Goal: Task Accomplishment & Management: Manage account settings

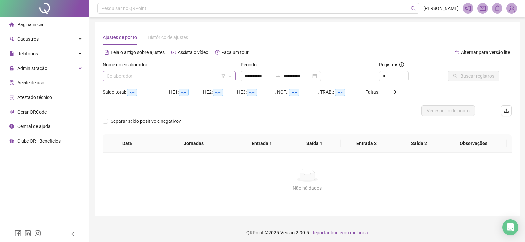
click at [200, 78] on input "search" at bounding box center [166, 76] width 119 height 10
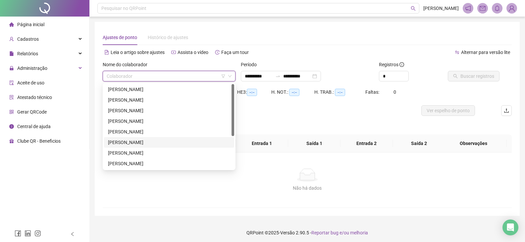
click at [152, 142] on div "[PERSON_NAME]" at bounding box center [169, 142] width 122 height 7
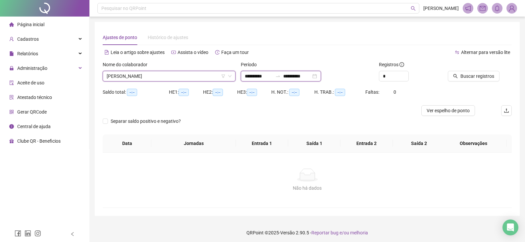
click at [293, 76] on input "**********" at bounding box center [297, 76] width 28 height 7
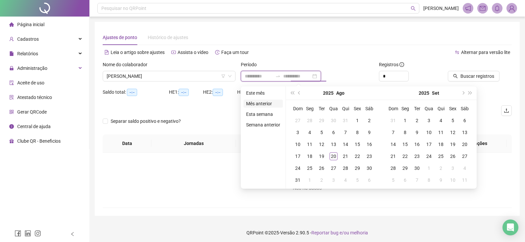
type input "**********"
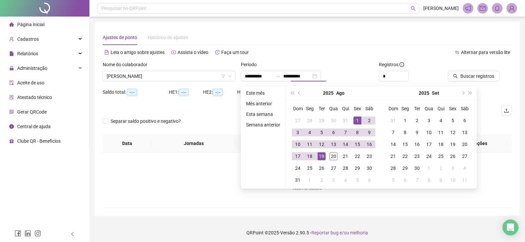
click at [263, 88] on ul "Este mês Mês anterior Esta semana Semana anterior" at bounding box center [263, 137] width 45 height 102
type input "**********"
click at [260, 90] on li "Este mês" at bounding box center [263, 93] width 39 height 8
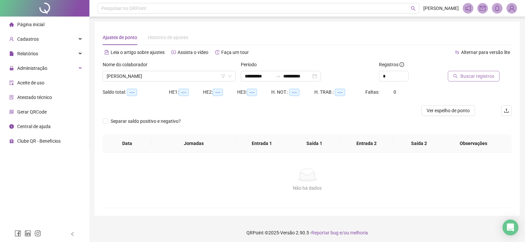
click at [293, 75] on span "Buscar registros" at bounding box center [478, 76] width 34 height 7
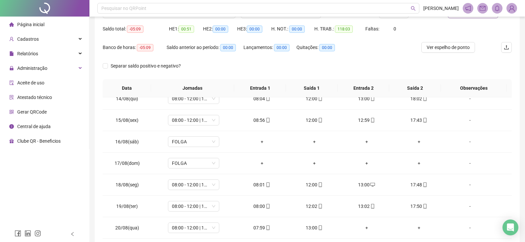
scroll to position [30, 0]
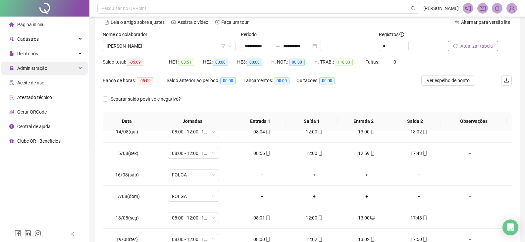
click at [48, 68] on div "Administração" at bounding box center [44, 68] width 86 height 13
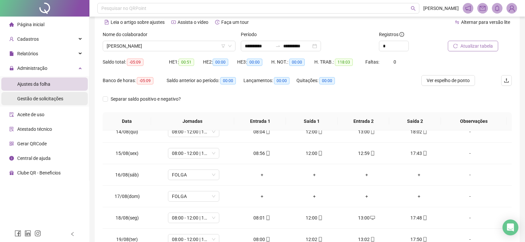
click at [50, 103] on div "Gestão de solicitações" at bounding box center [40, 98] width 46 height 13
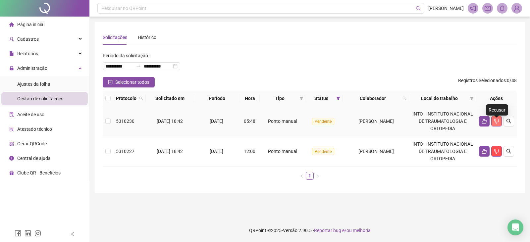
click at [293, 123] on icon "dislike" at bounding box center [496, 121] width 5 height 5
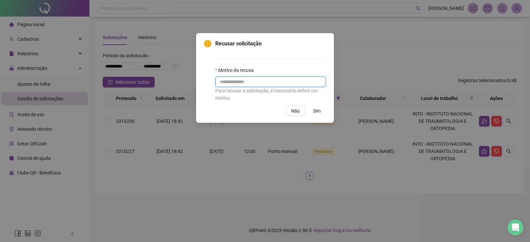
click at [271, 80] on input "text" at bounding box center [270, 82] width 111 height 11
type input "**********"
click at [293, 112] on span "Sim" at bounding box center [317, 110] width 8 height 7
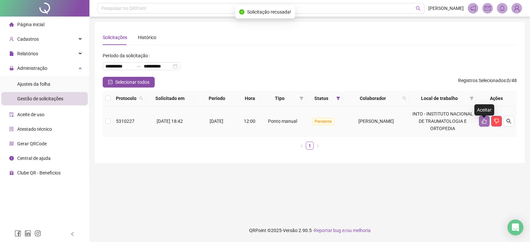
click at [293, 127] on button "button" at bounding box center [484, 121] width 11 height 11
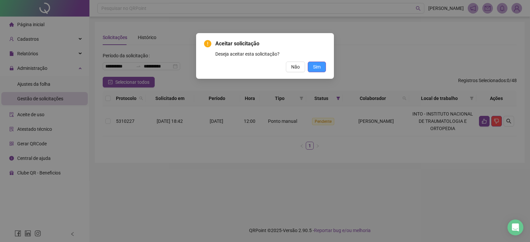
click at [293, 69] on span "Sim" at bounding box center [317, 66] width 8 height 7
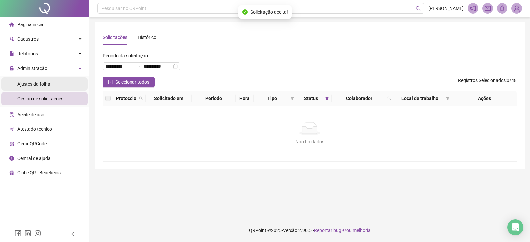
click at [37, 86] on span "Ajustes da folha" at bounding box center [33, 84] width 33 height 5
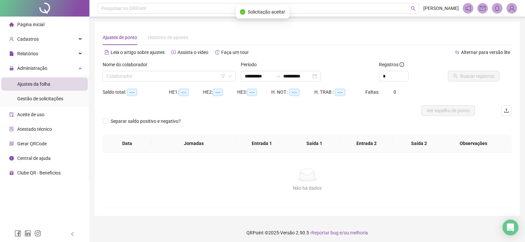
type input "**********"
click at [125, 70] on div "Nome do colaborador" at bounding box center [169, 66] width 133 height 10
click at [125, 76] on input "search" at bounding box center [166, 76] width 119 height 10
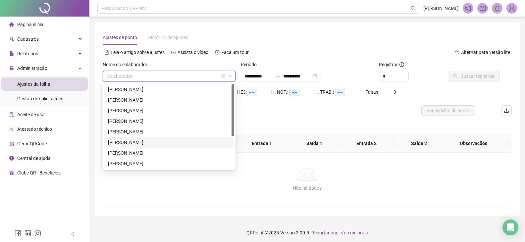
click at [138, 139] on div "[PERSON_NAME]" at bounding box center [169, 142] width 122 height 7
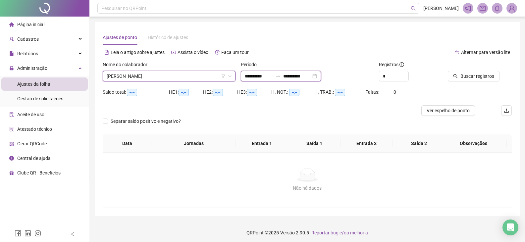
click at [255, 76] on input "**********" at bounding box center [259, 76] width 28 height 7
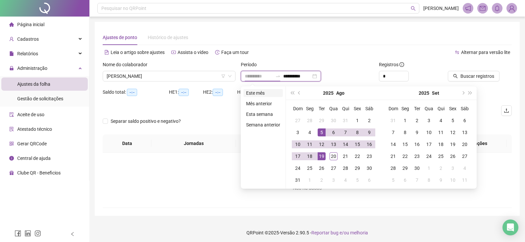
type input "**********"
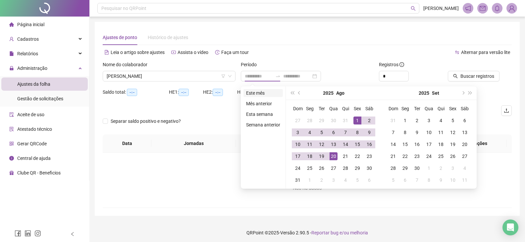
click at [266, 93] on li "Este mês" at bounding box center [263, 93] width 39 height 8
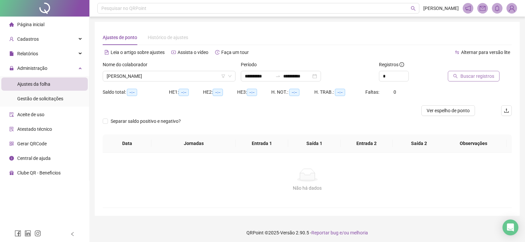
click at [293, 74] on span "Buscar registros" at bounding box center [478, 76] width 34 height 7
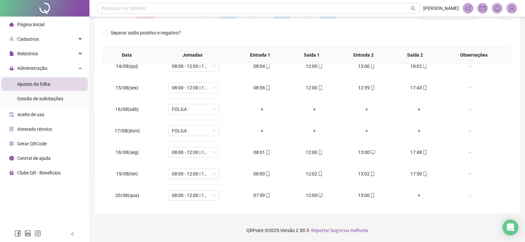
scroll to position [289, 0]
click at [293, 195] on div "+" at bounding box center [419, 194] width 42 height 7
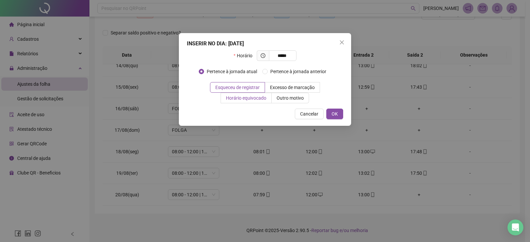
type input "*****"
click at [255, 98] on span "Horário equivocado" at bounding box center [246, 97] width 40 height 5
click at [293, 116] on span "OK" at bounding box center [335, 113] width 6 height 7
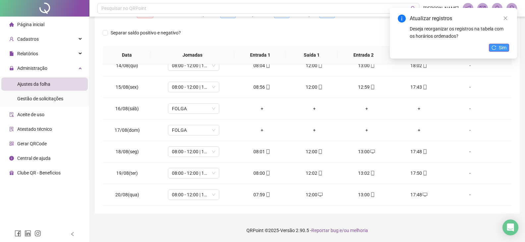
click at [293, 49] on span "Sim" at bounding box center [503, 47] width 8 height 7
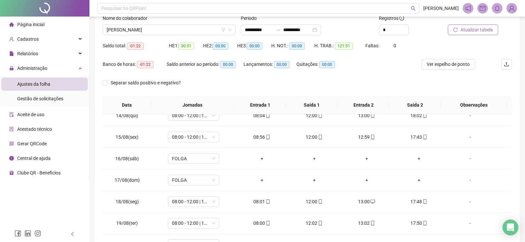
scroll to position [30, 0]
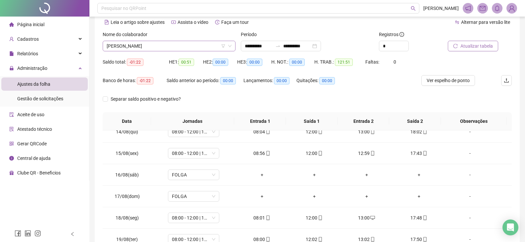
click at [194, 43] on span "[PERSON_NAME]" at bounding box center [169, 46] width 125 height 10
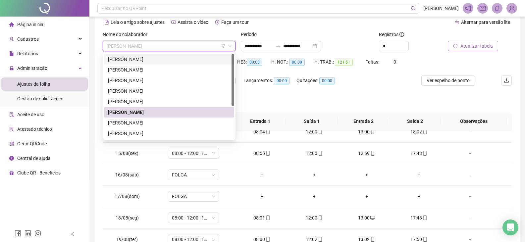
click at [155, 57] on div "[PERSON_NAME]" at bounding box center [169, 59] width 122 height 7
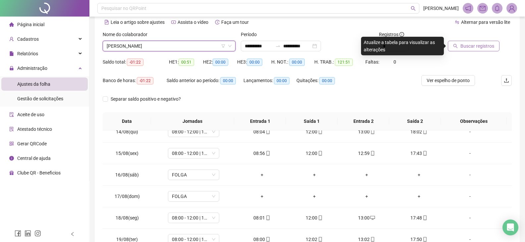
click at [293, 45] on span "Buscar registros" at bounding box center [478, 45] width 34 height 7
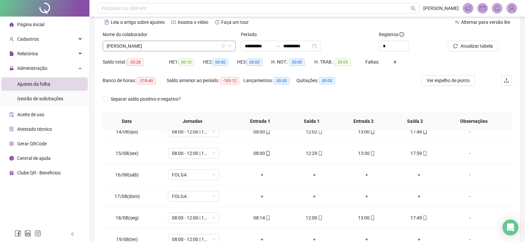
click at [181, 48] on span "[PERSON_NAME]" at bounding box center [169, 46] width 125 height 10
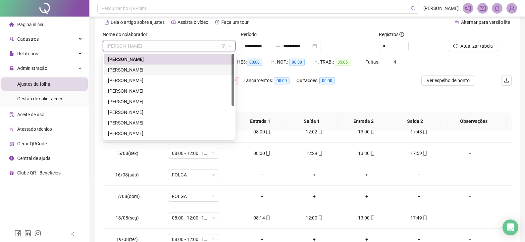
click at [169, 71] on div "[PERSON_NAME]" at bounding box center [169, 69] width 122 height 7
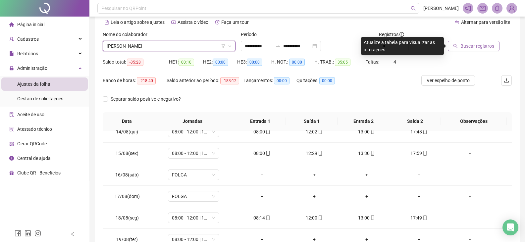
click at [293, 48] on span "Buscar registros" at bounding box center [478, 45] width 34 height 7
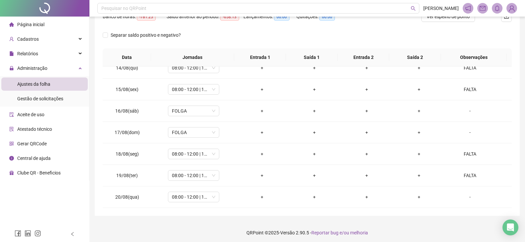
scroll to position [96, 0]
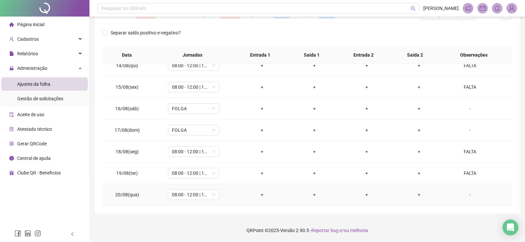
click at [293, 194] on div "-" at bounding box center [470, 194] width 39 height 7
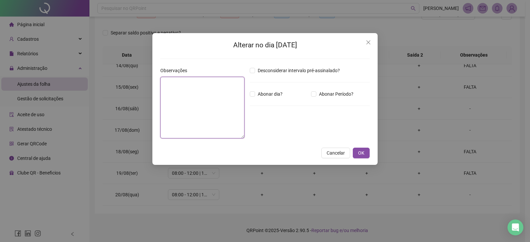
click at [209, 100] on textarea at bounding box center [202, 108] width 84 height 62
type textarea "*****"
click at [293, 153] on button "OK" at bounding box center [361, 153] width 17 height 11
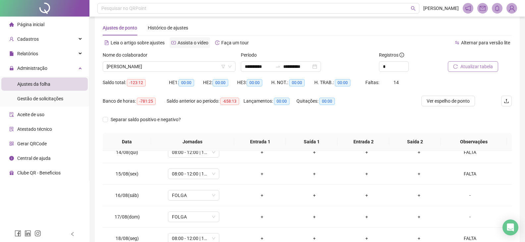
scroll to position [0, 0]
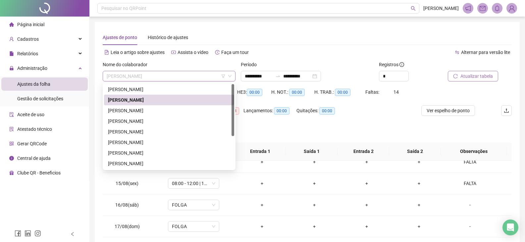
click at [180, 73] on span "[PERSON_NAME]" at bounding box center [169, 76] width 125 height 10
click at [167, 110] on div "[PERSON_NAME]" at bounding box center [169, 110] width 122 height 7
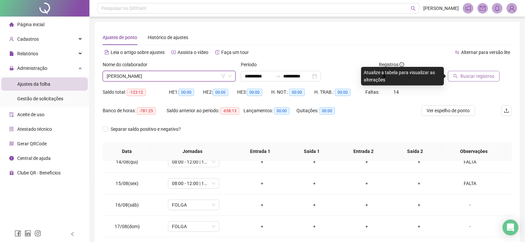
click at [293, 75] on span "Buscar registros" at bounding box center [478, 76] width 34 height 7
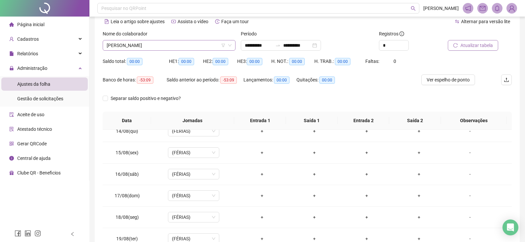
scroll to position [30, 0]
click at [176, 51] on div "[PERSON_NAME]" at bounding box center [169, 46] width 133 height 11
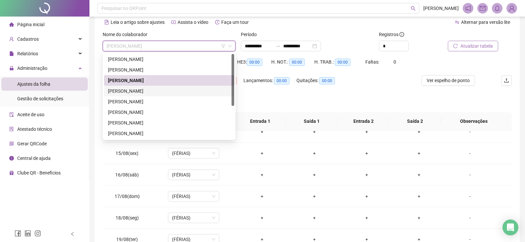
click at [179, 89] on div "[PERSON_NAME]" at bounding box center [169, 90] width 122 height 7
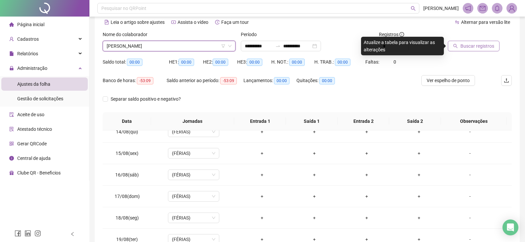
click at [293, 43] on span "Buscar registros" at bounding box center [478, 45] width 34 height 7
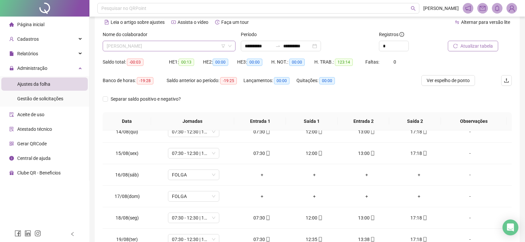
click at [207, 49] on span "[PERSON_NAME]" at bounding box center [169, 46] width 125 height 10
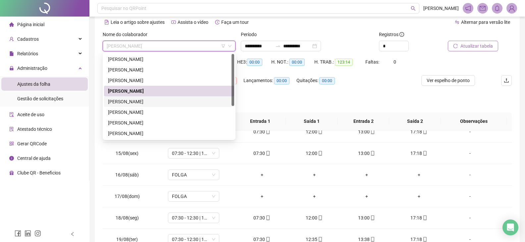
click at [173, 104] on div "[PERSON_NAME]" at bounding box center [169, 101] width 122 height 7
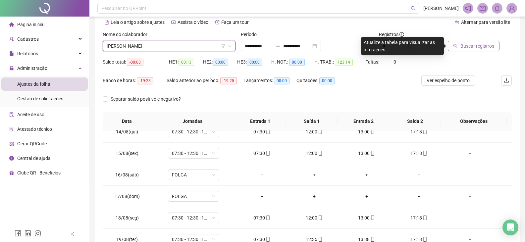
click at [293, 47] on span "Buscar registros" at bounding box center [478, 45] width 34 height 7
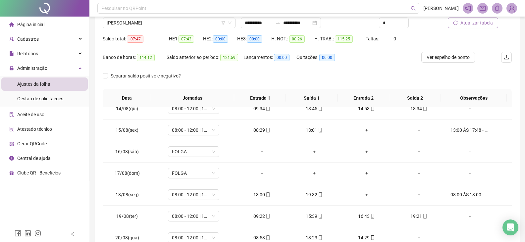
scroll to position [0, 0]
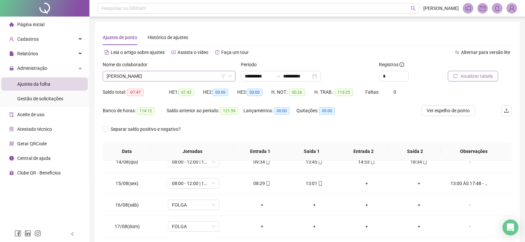
click at [192, 77] on span "[PERSON_NAME]" at bounding box center [169, 76] width 125 height 10
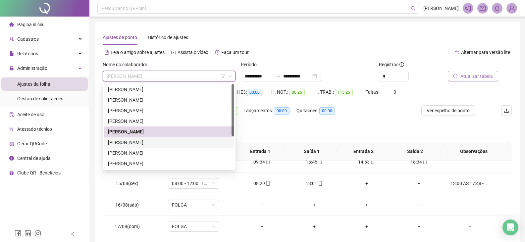
click at [180, 142] on div "[PERSON_NAME]" at bounding box center [169, 142] width 122 height 7
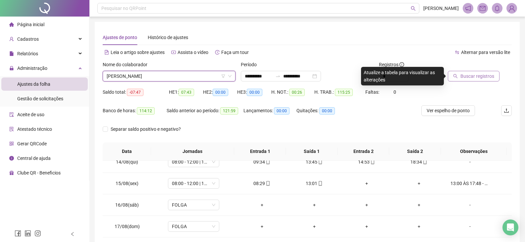
click at [293, 75] on span "Buscar registros" at bounding box center [478, 76] width 34 height 7
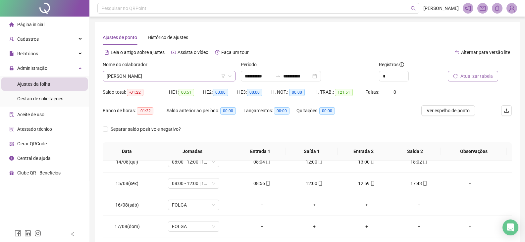
click at [180, 74] on span "[PERSON_NAME]" at bounding box center [169, 76] width 125 height 10
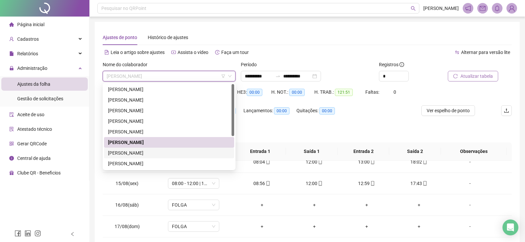
click at [171, 151] on div "[PERSON_NAME]" at bounding box center [169, 152] width 122 height 7
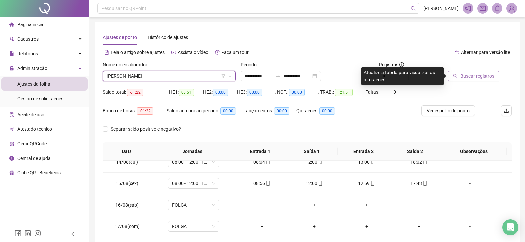
click at [293, 77] on span "Buscar registros" at bounding box center [478, 76] width 34 height 7
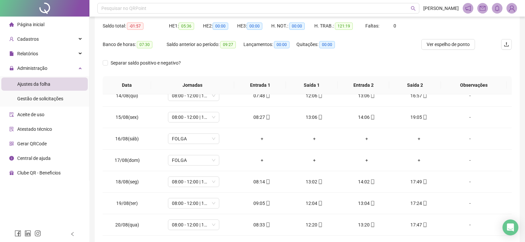
scroll to position [96, 0]
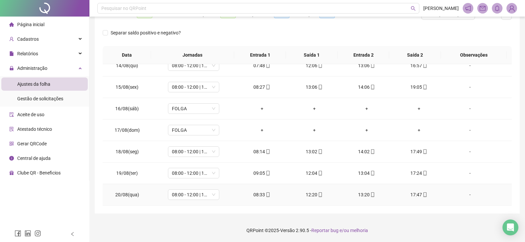
click at [293, 196] on icon "mobile" at bounding box center [425, 195] width 5 height 5
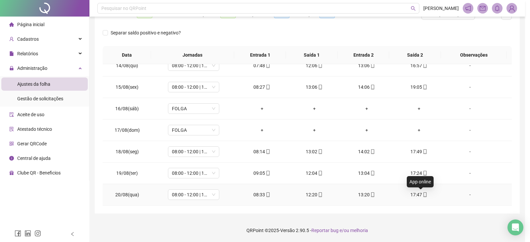
type input "**********"
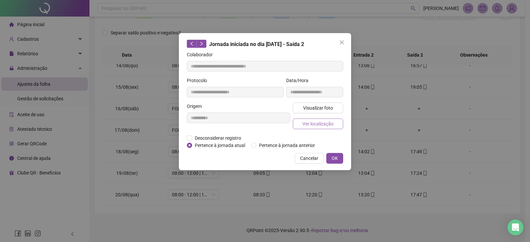
click at [293, 122] on span "Ver localização" at bounding box center [318, 123] width 31 height 7
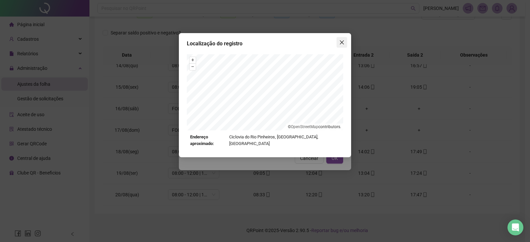
click at [293, 39] on button "Close" at bounding box center [342, 42] width 11 height 11
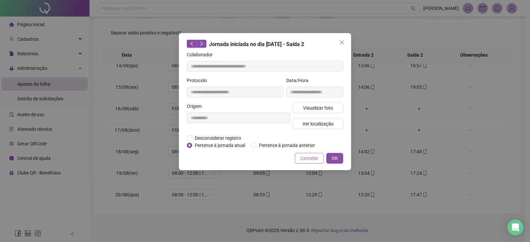
click at [293, 157] on span "Cancelar" at bounding box center [309, 158] width 18 height 7
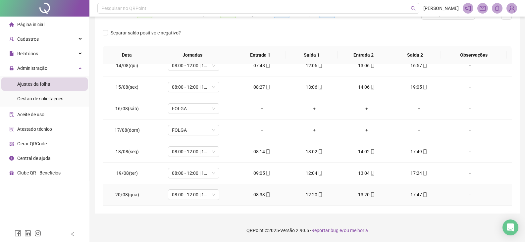
click at [266, 195] on icon "mobile" at bounding box center [268, 195] width 5 height 5
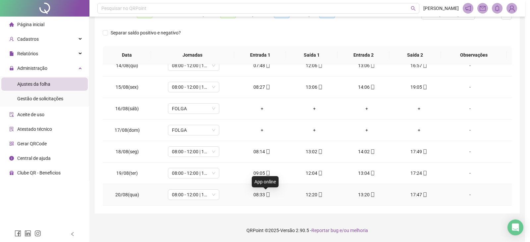
type input "**********"
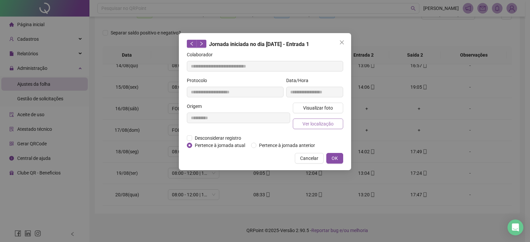
click at [293, 128] on button "Ver localização" at bounding box center [318, 124] width 50 height 11
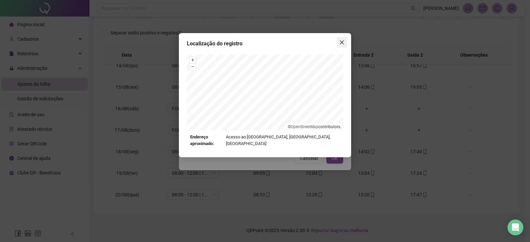
click at [293, 41] on icon "close" at bounding box center [342, 42] width 4 height 4
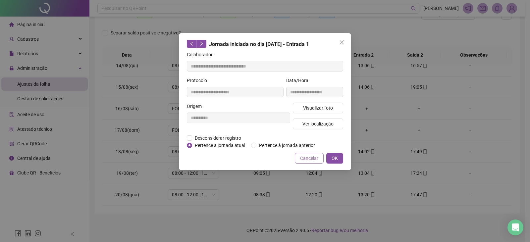
click at [293, 158] on span "Cancelar" at bounding box center [309, 158] width 18 height 7
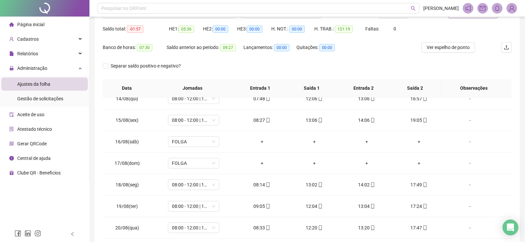
scroll to position [30, 0]
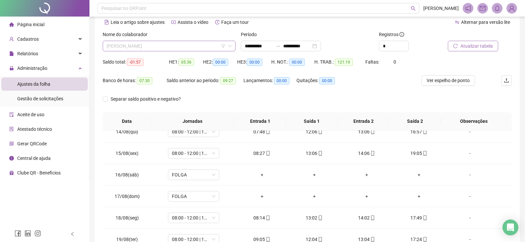
click at [197, 47] on span "[PERSON_NAME]" at bounding box center [169, 46] width 125 height 10
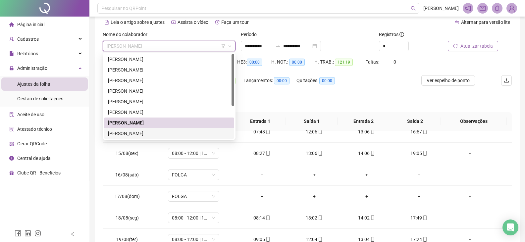
click at [163, 132] on div "[PERSON_NAME]" at bounding box center [169, 133] width 122 height 7
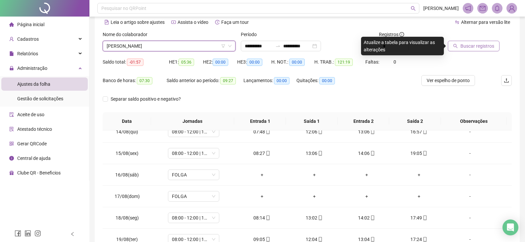
click at [293, 47] on span "Buscar registros" at bounding box center [478, 45] width 34 height 7
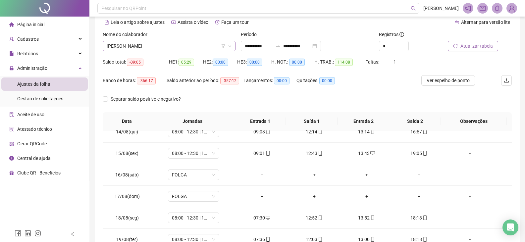
click at [185, 48] on span "[PERSON_NAME]" at bounding box center [169, 46] width 125 height 10
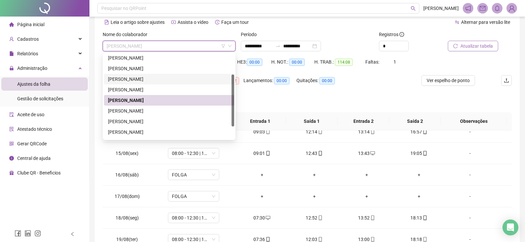
scroll to position [53, 0]
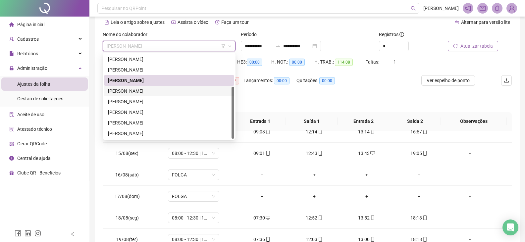
click at [171, 88] on div "[PERSON_NAME]" at bounding box center [169, 90] width 122 height 7
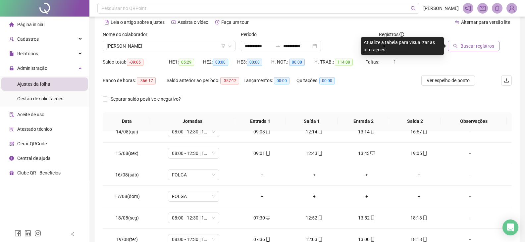
click at [293, 50] on button "Buscar registros" at bounding box center [474, 46] width 52 height 11
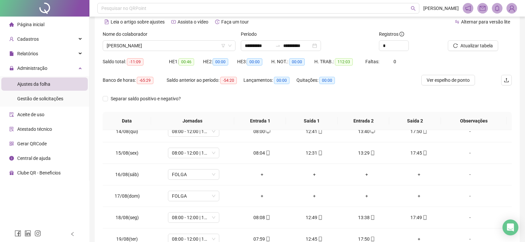
scroll to position [96, 0]
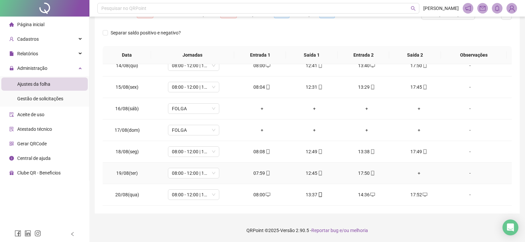
click at [293, 174] on div "+" at bounding box center [419, 173] width 42 height 7
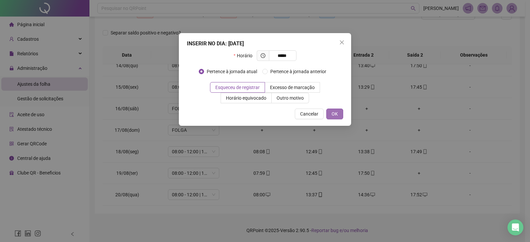
type input "*****"
click at [293, 115] on span "OK" at bounding box center [335, 113] width 6 height 7
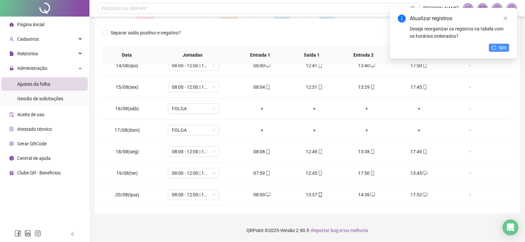
click at [293, 46] on span "Sim" at bounding box center [503, 47] width 8 height 7
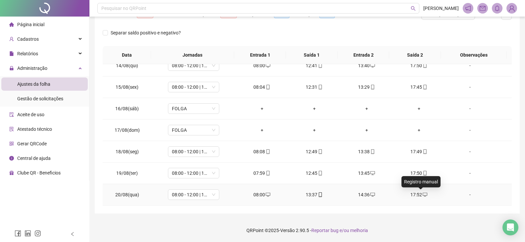
click at [293, 195] on icon "desktop" at bounding box center [425, 195] width 5 height 4
type input "**********"
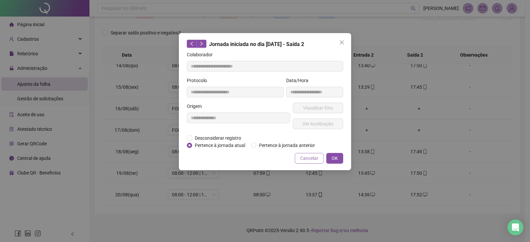
click at [293, 160] on span "Cancelar" at bounding box center [309, 158] width 18 height 7
